Goal: Download file/media

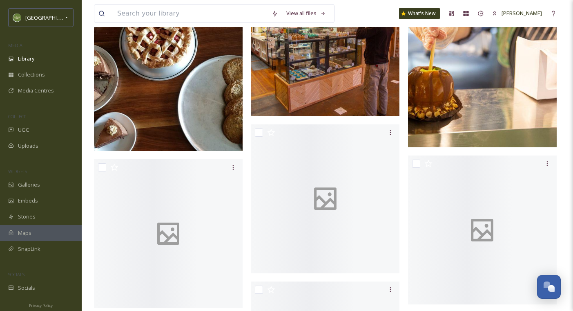
scroll to position [4765, 0]
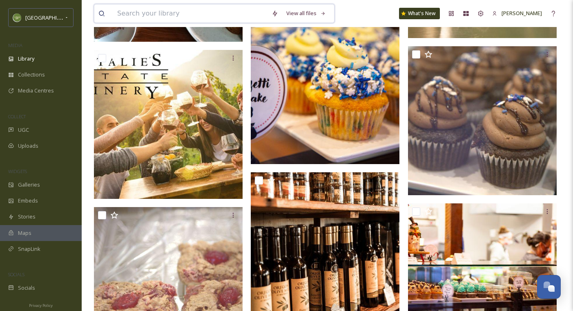
click at [216, 14] on input at bounding box center [190, 13] width 154 height 18
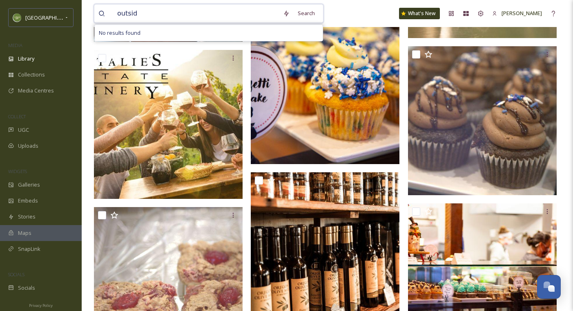
type input "outside"
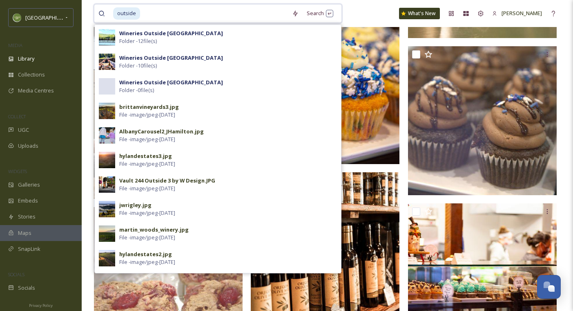
click at [236, 11] on input at bounding box center [214, 13] width 147 height 18
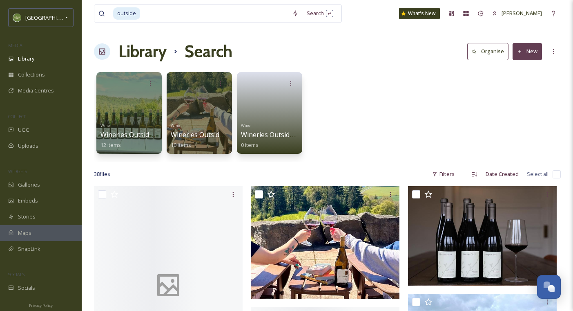
click at [368, 42] on div "Library Search Organise New" at bounding box center [327, 51] width 467 height 25
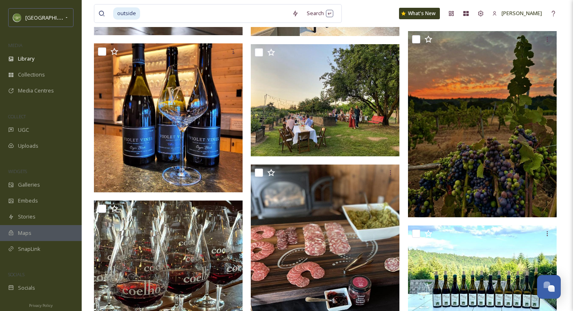
scroll to position [548, 0]
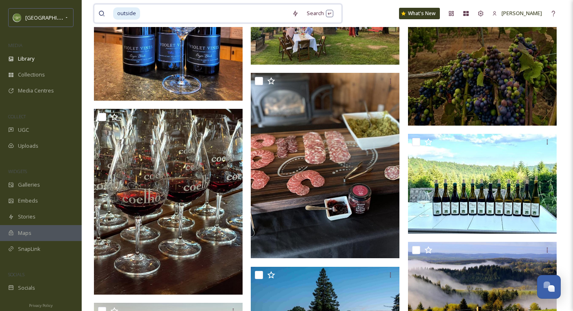
click at [204, 11] on input at bounding box center [214, 13] width 147 height 18
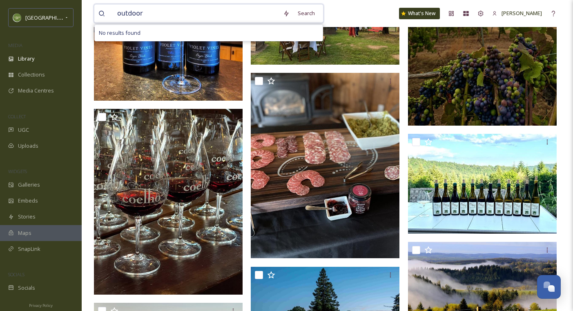
type input "outdoor"
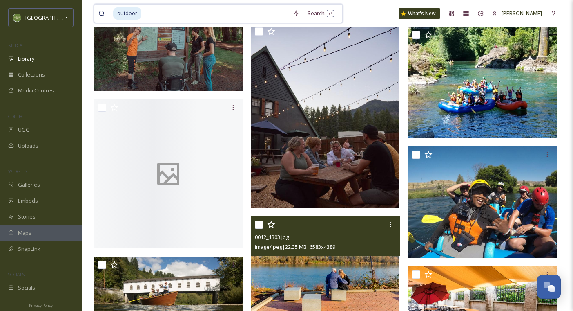
scroll to position [4447, 0]
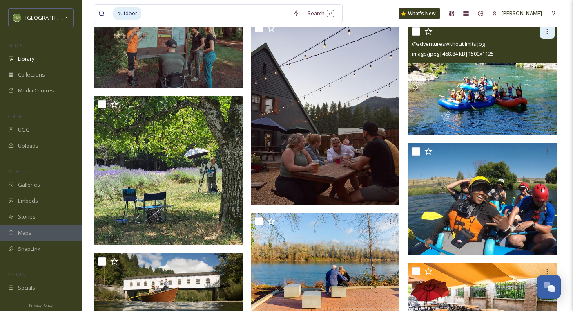
click at [539, 32] on icon at bounding box center [547, 31] width 1 height 5
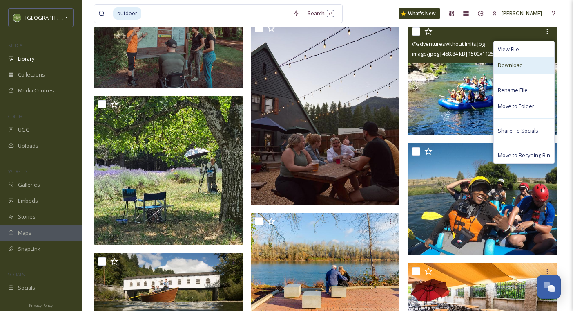
click at [517, 65] on span "Download" at bounding box center [510, 65] width 25 height 8
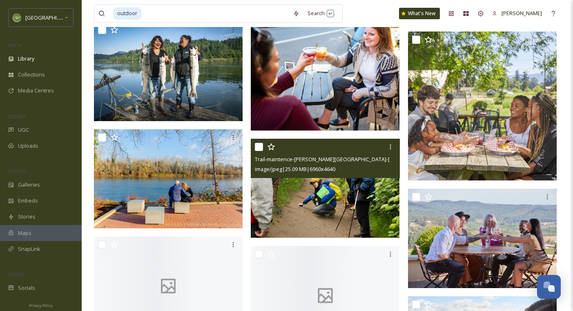
scroll to position [4801, 0]
